Goal: Task Accomplishment & Management: Manage account settings

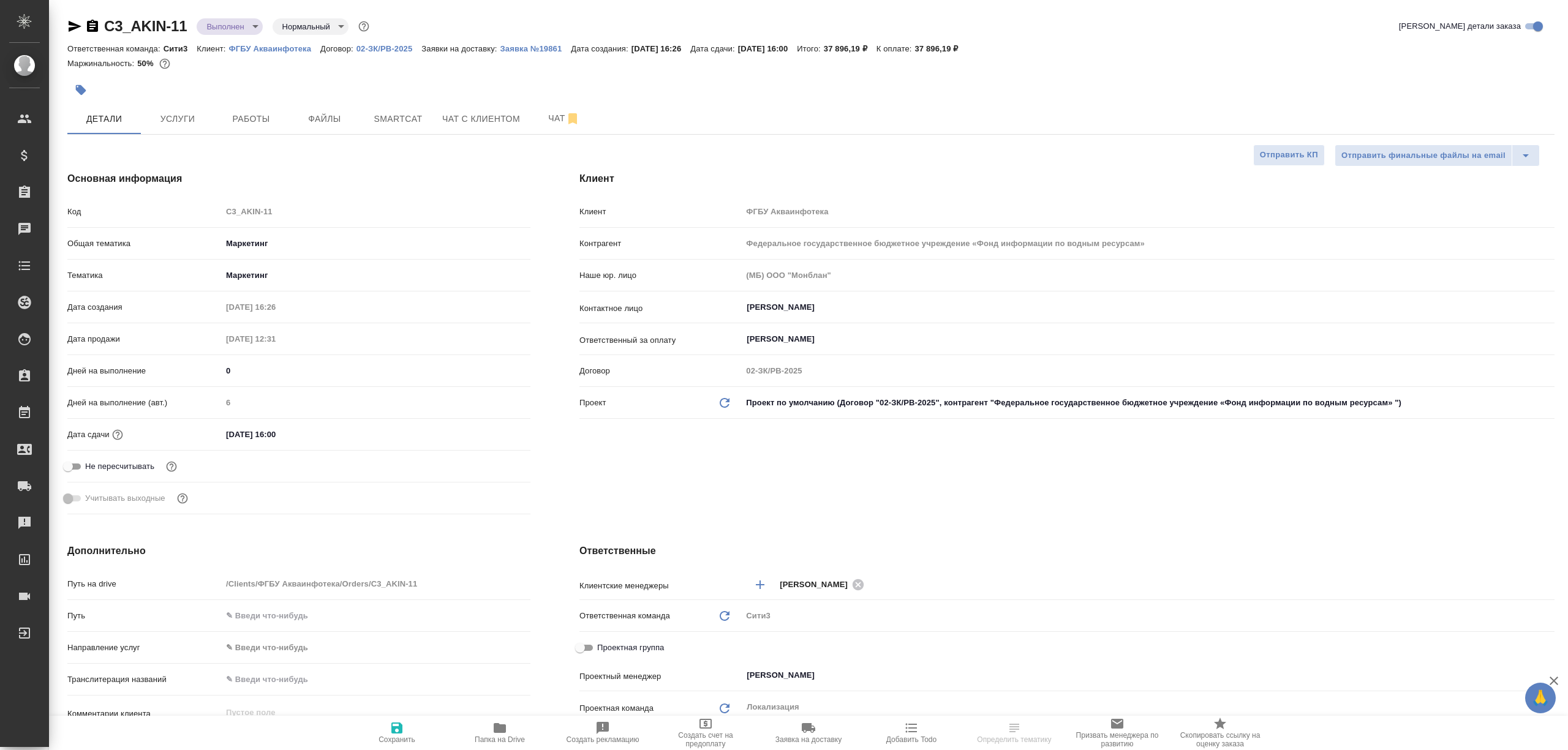
select select "RU"
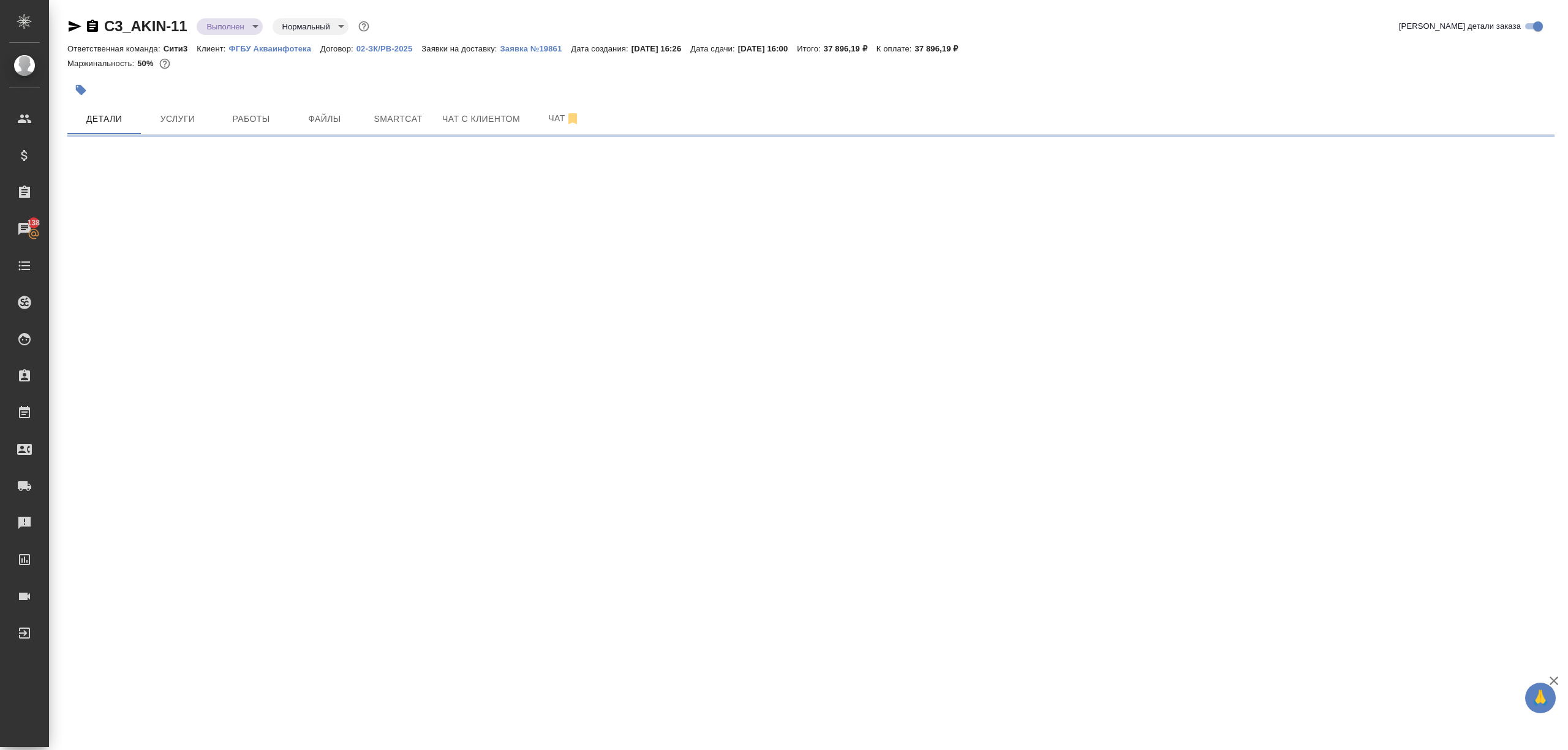
select select "RU"
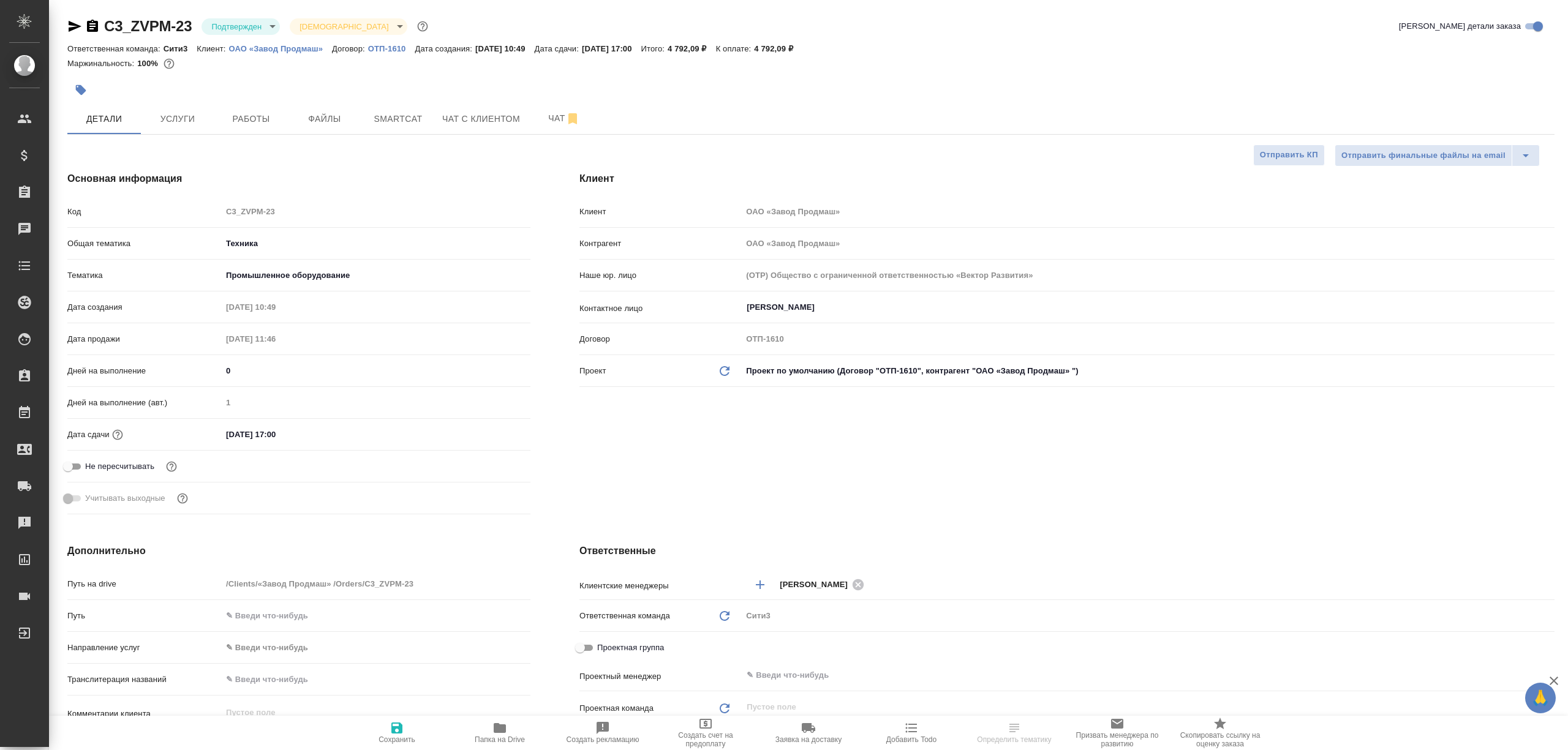
select select "RU"
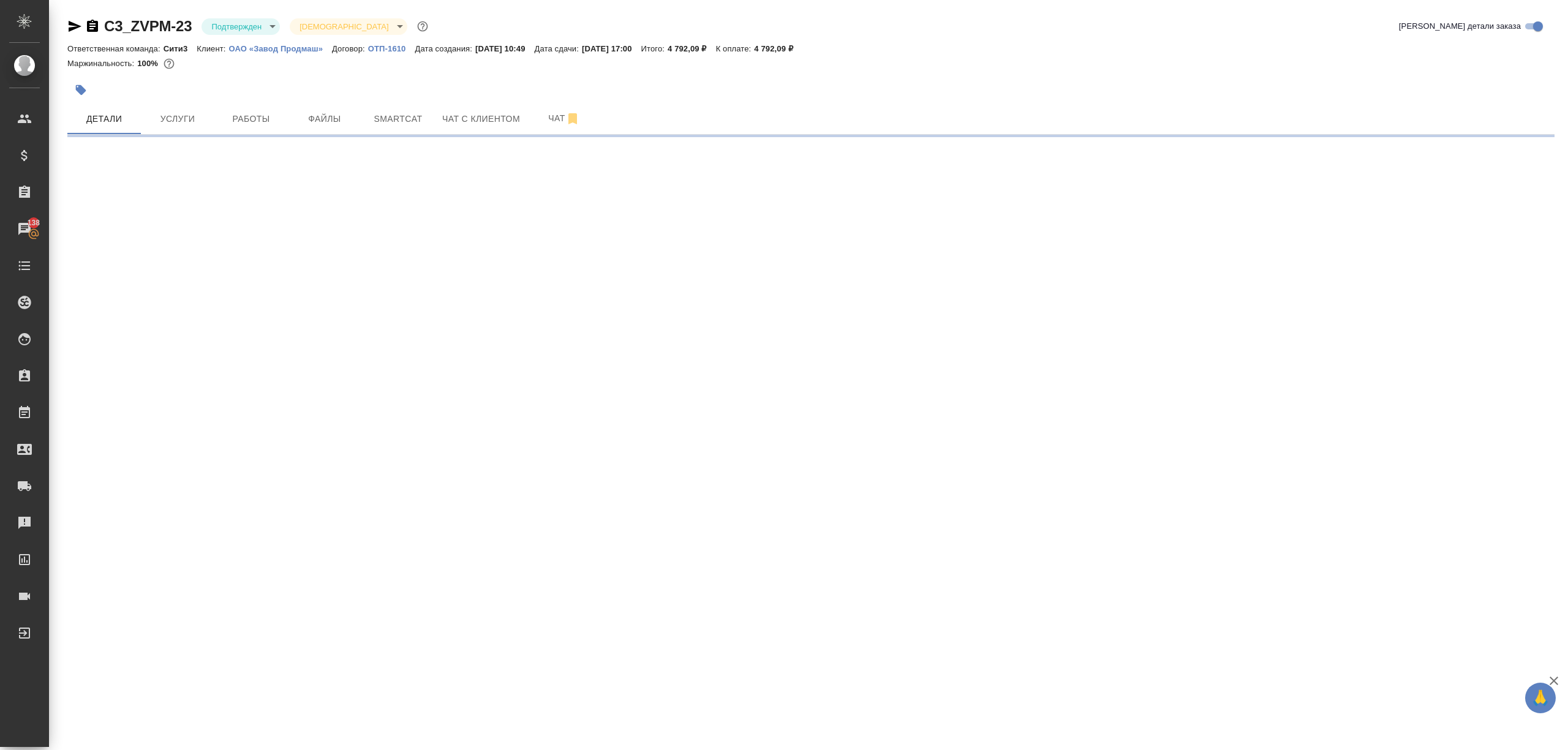
select select "RU"
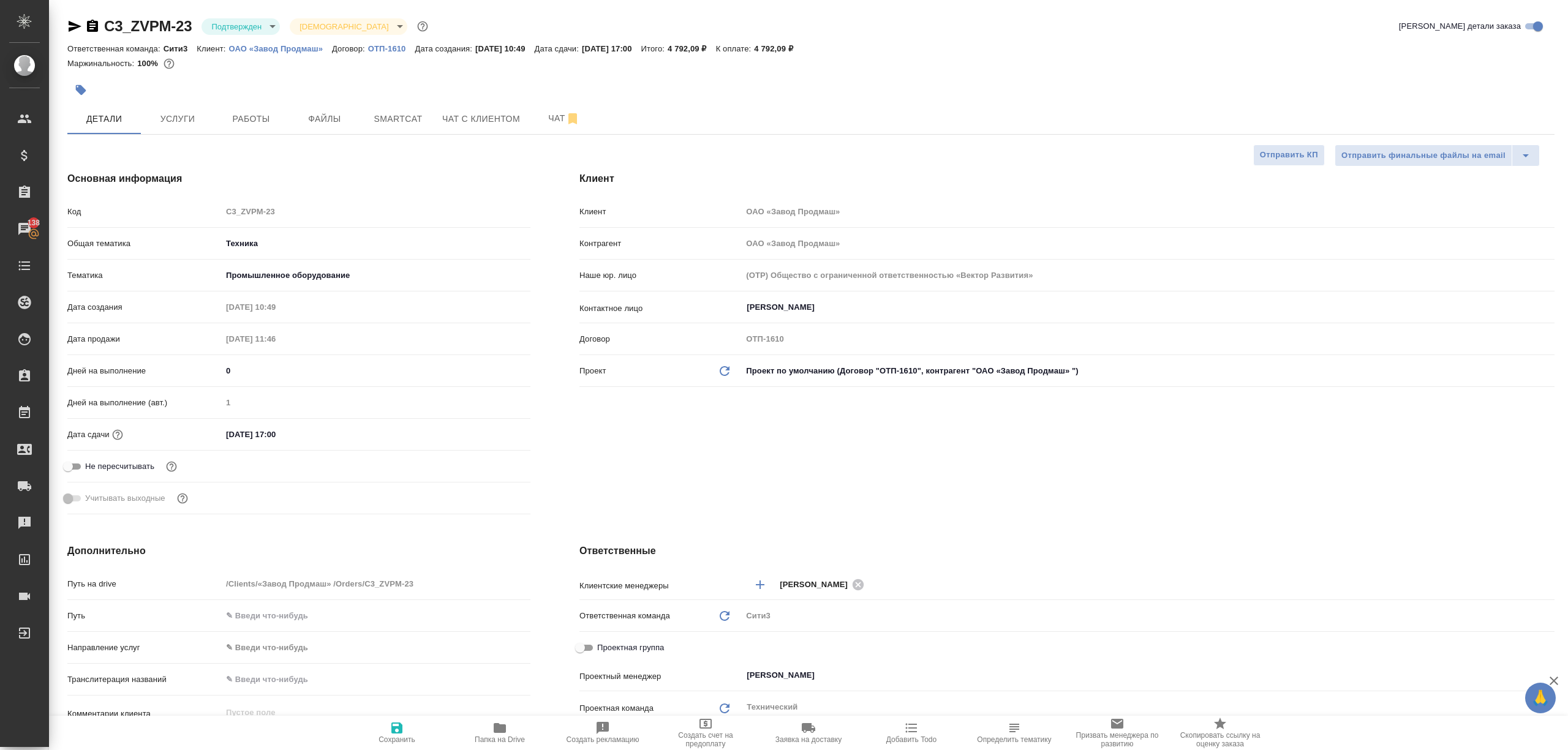
type textarea "x"
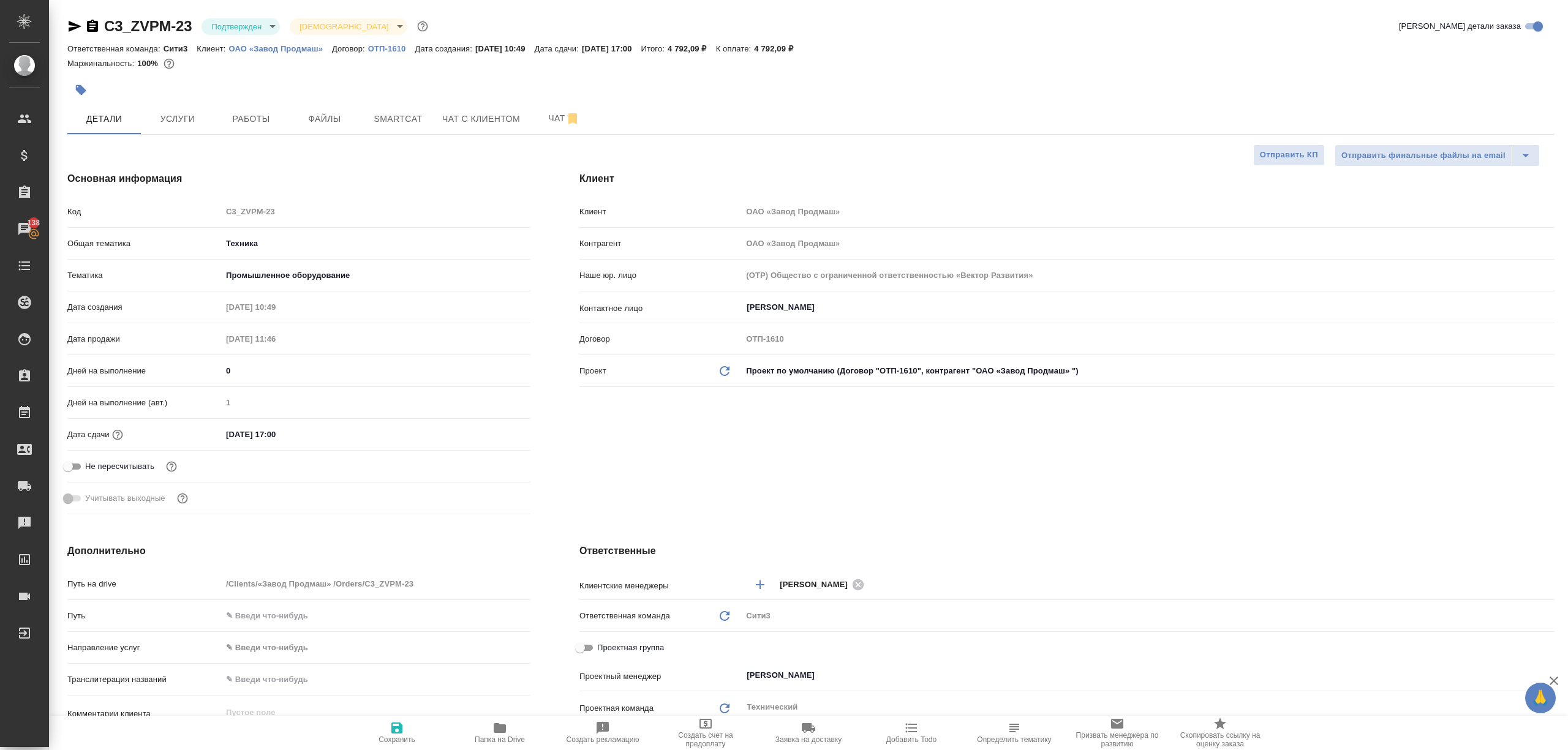
type textarea "x"
